Goal: Task Accomplishment & Management: Use online tool/utility

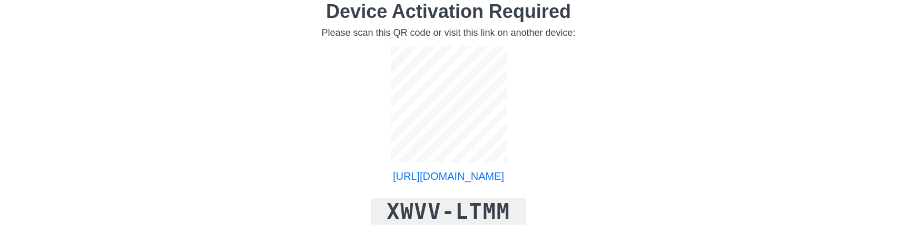
click at [504, 180] on link "https://densityio.auth0.com/activate?user_code=XWVV-LTMM" at bounding box center [448, 176] width 111 height 11
